Goal: Task Accomplishment & Management: Complete application form

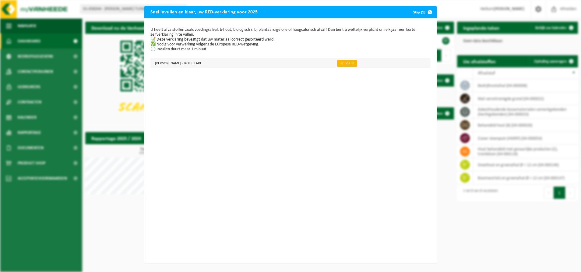
click at [357, 64] on link "👉 Vul in" at bounding box center [347, 63] width 20 height 7
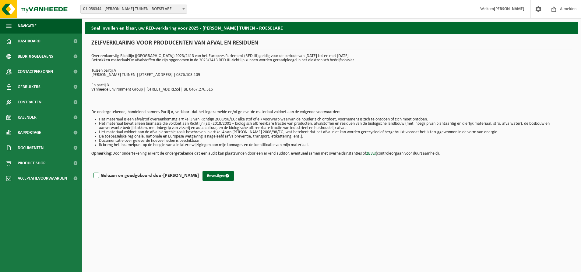
click at [97, 174] on label "Gelezen en goedgekeurd door BIRGER VANDECASTEELE" at bounding box center [145, 175] width 107 height 9
click at [199, 168] on input "Gelezen en goedgekeurd door BIRGER VANDECASTEELE" at bounding box center [199, 167] width 0 height 0
checkbox input "true"
click at [229, 174] on button "Bevestigen" at bounding box center [217, 176] width 31 height 10
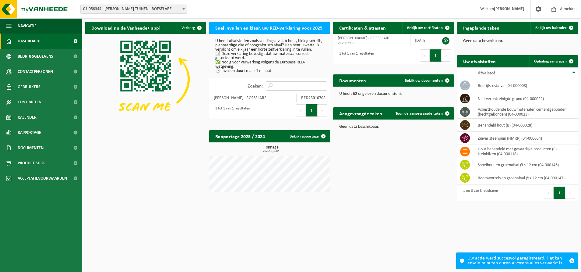
click at [292, 90] on input "Zoeken:" at bounding box center [296, 85] width 61 height 9
